Goal: Find specific page/section: Find specific page/section

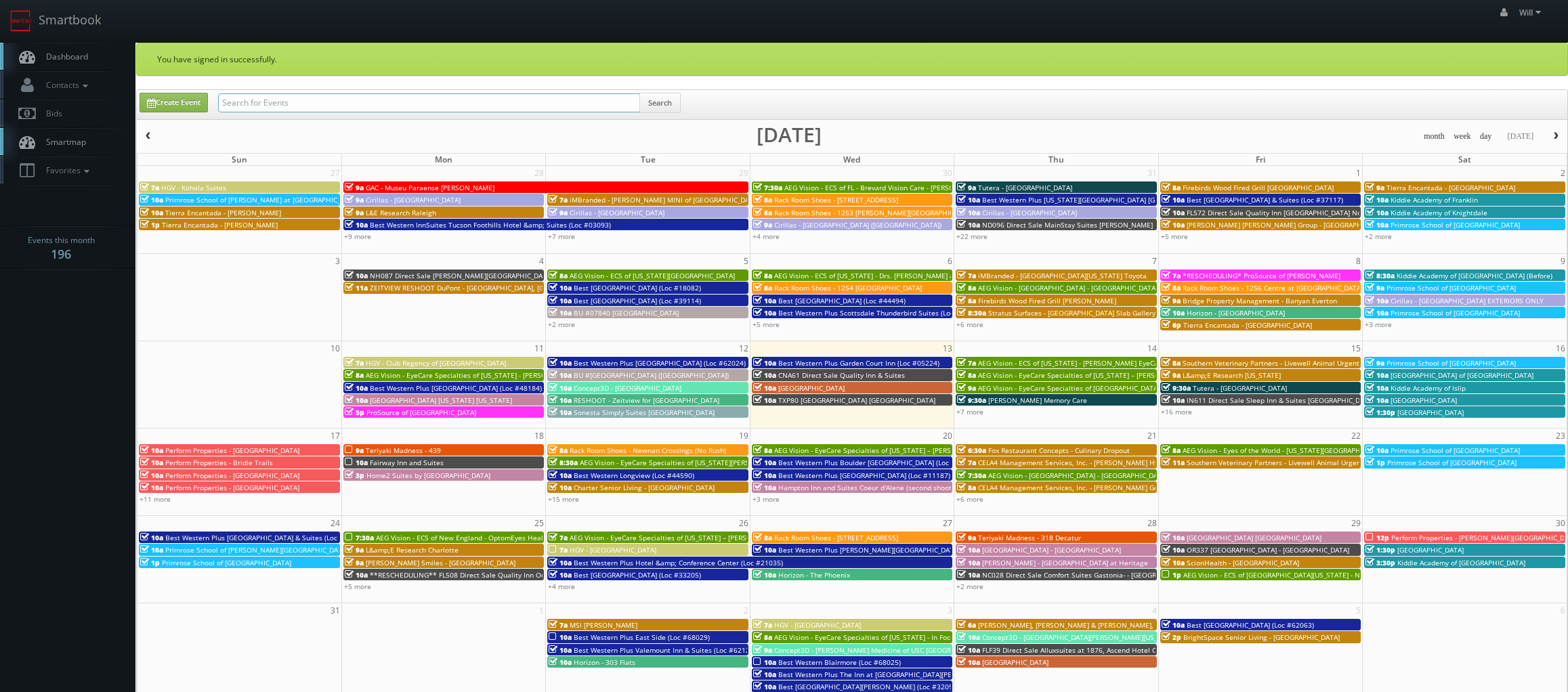
click at [284, 102] on input "text" at bounding box center [429, 103] width 422 height 19
paste input "([DATE]) Best Western Plus [PERSON_NAME] Inn & Suites (Loc #35036) - 18 Rooms"
drag, startPoint x: 266, startPoint y: 105, endPoint x: -146, endPoint y: 51, distance: 415.5
click at [0, 51] on html "Smartbook Toggle Side Navigation Toggle Top Navigation Will Will Profile Logout…" at bounding box center [784, 487] width 1568 height 974
type input "Best Western Plus [PERSON_NAME] Inn & Suites (Loc #35036) - 18 Rooms"
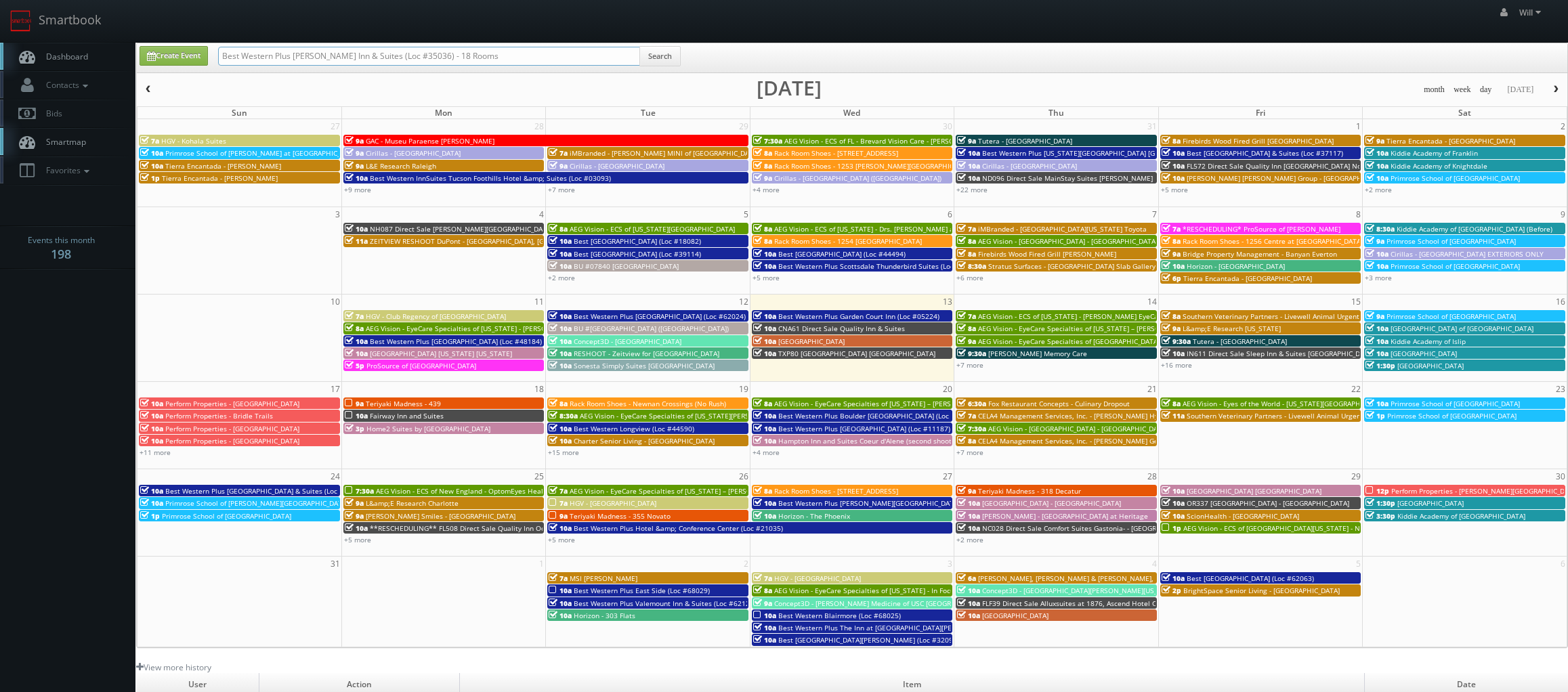
drag, startPoint x: 413, startPoint y: 54, endPoint x: 1060, endPoint y: 141, distance: 652.8
click at [858, 104] on div "Create Event Best Western Plus [PERSON_NAME] Inn & Suites (Loc #35036) - 18 Roo…" at bounding box center [852, 345] width 1432 height 605
type input "Best Western Plus [PERSON_NAME] Inn & Suites (Loc #35036)"
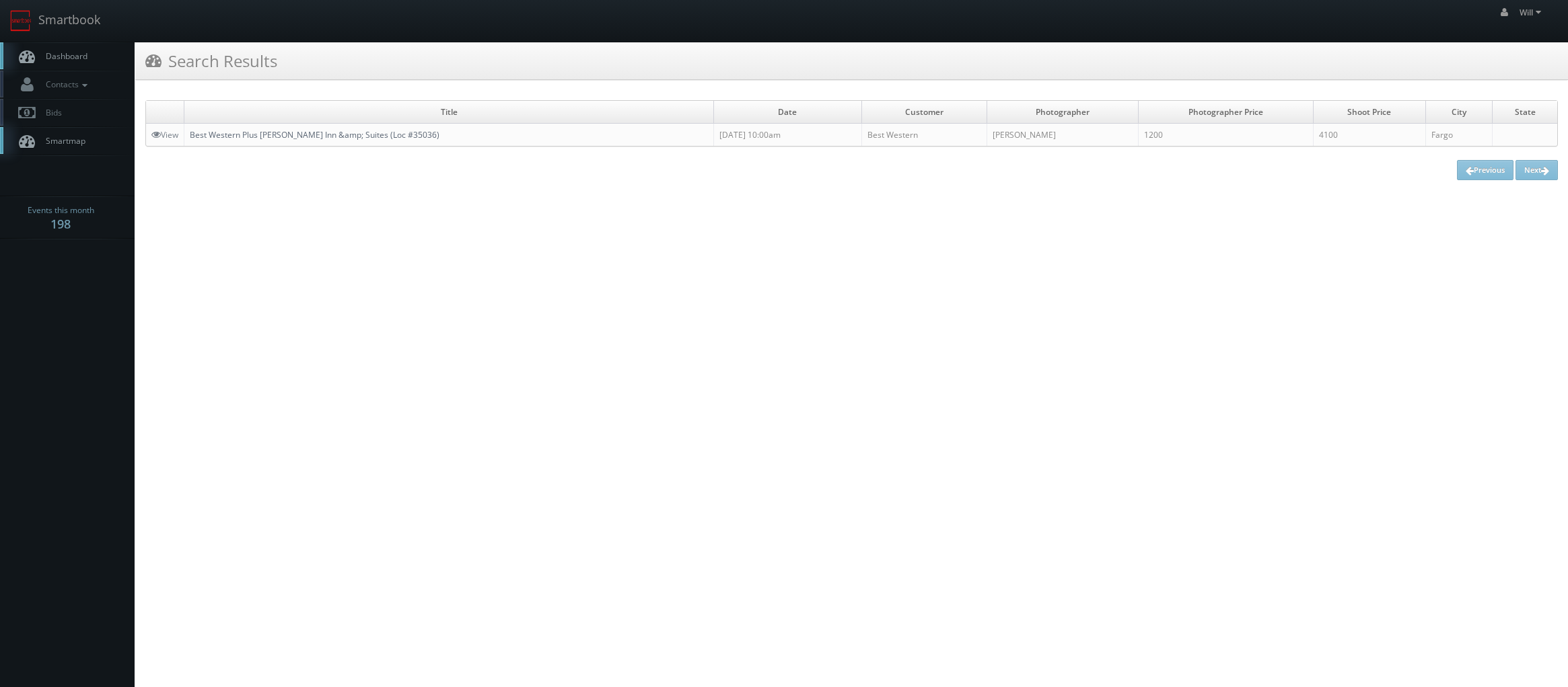
click at [383, 138] on link "Best Western Plus [PERSON_NAME] Inn &amp; Suites (Loc #35036)" at bounding box center [314, 135] width 250 height 11
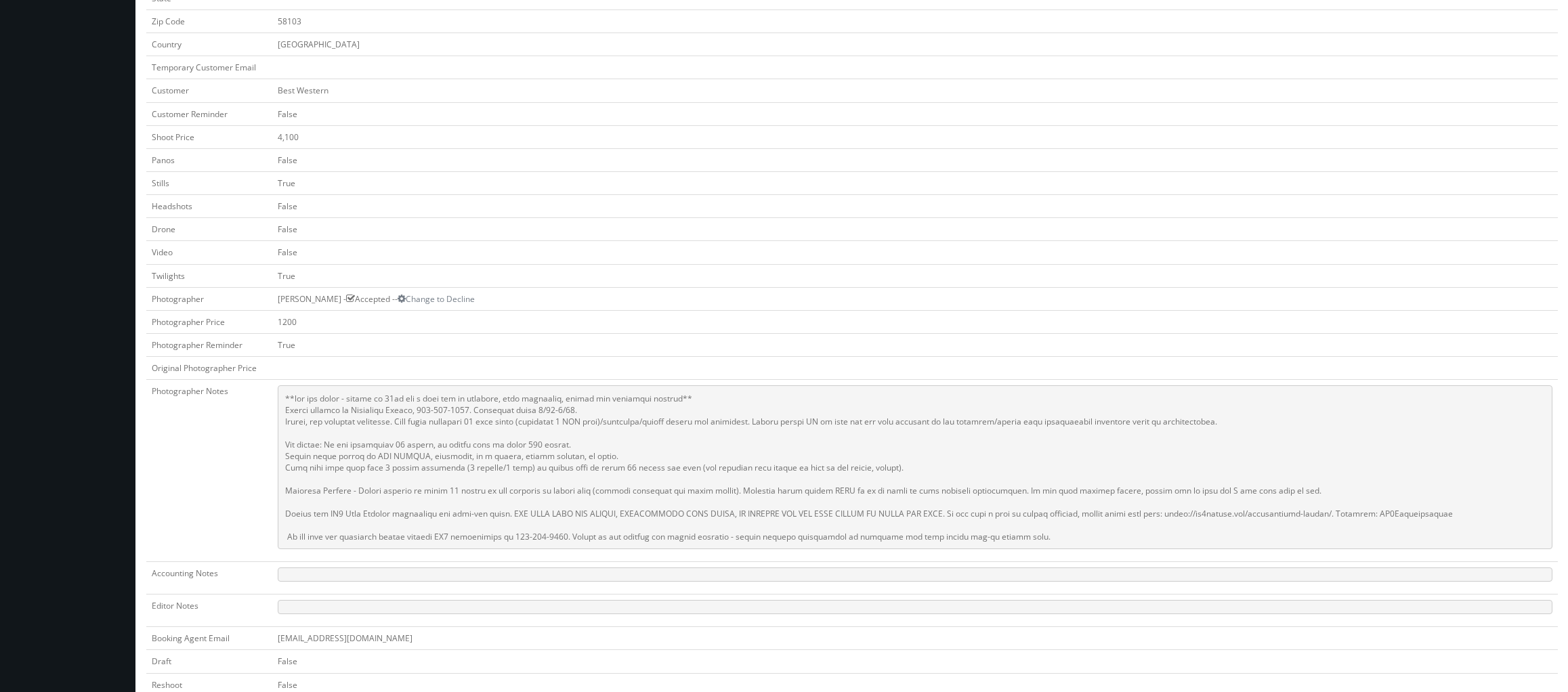
scroll to position [542, 0]
